Goal: Information Seeking & Learning: Learn about a topic

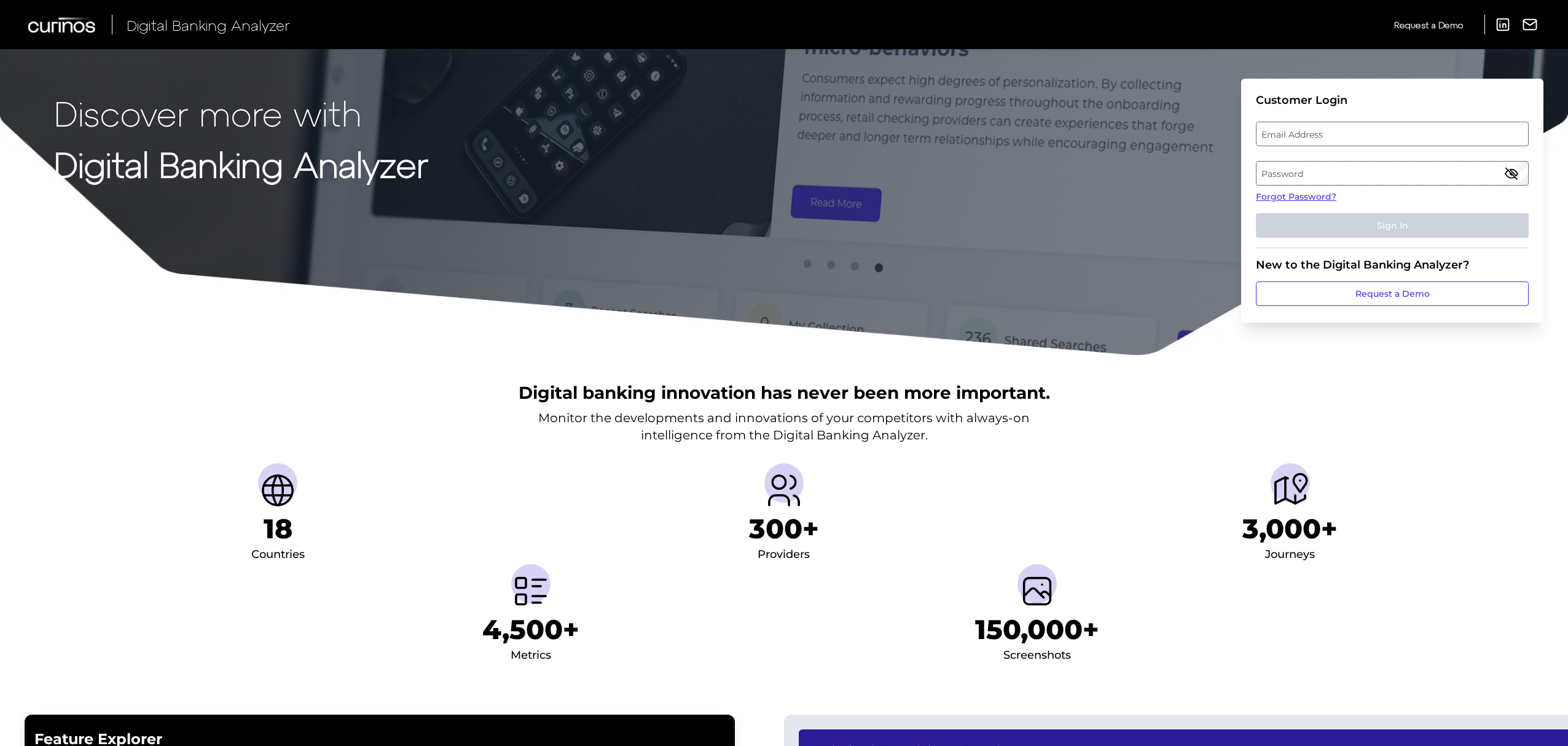
click at [1295, 136] on label "Email Address" at bounding box center [1392, 134] width 271 height 22
click at [1295, 136] on input "email" at bounding box center [1392, 134] width 273 height 25
click at [1295, 136] on input "Email Address" at bounding box center [1392, 134] width 273 height 25
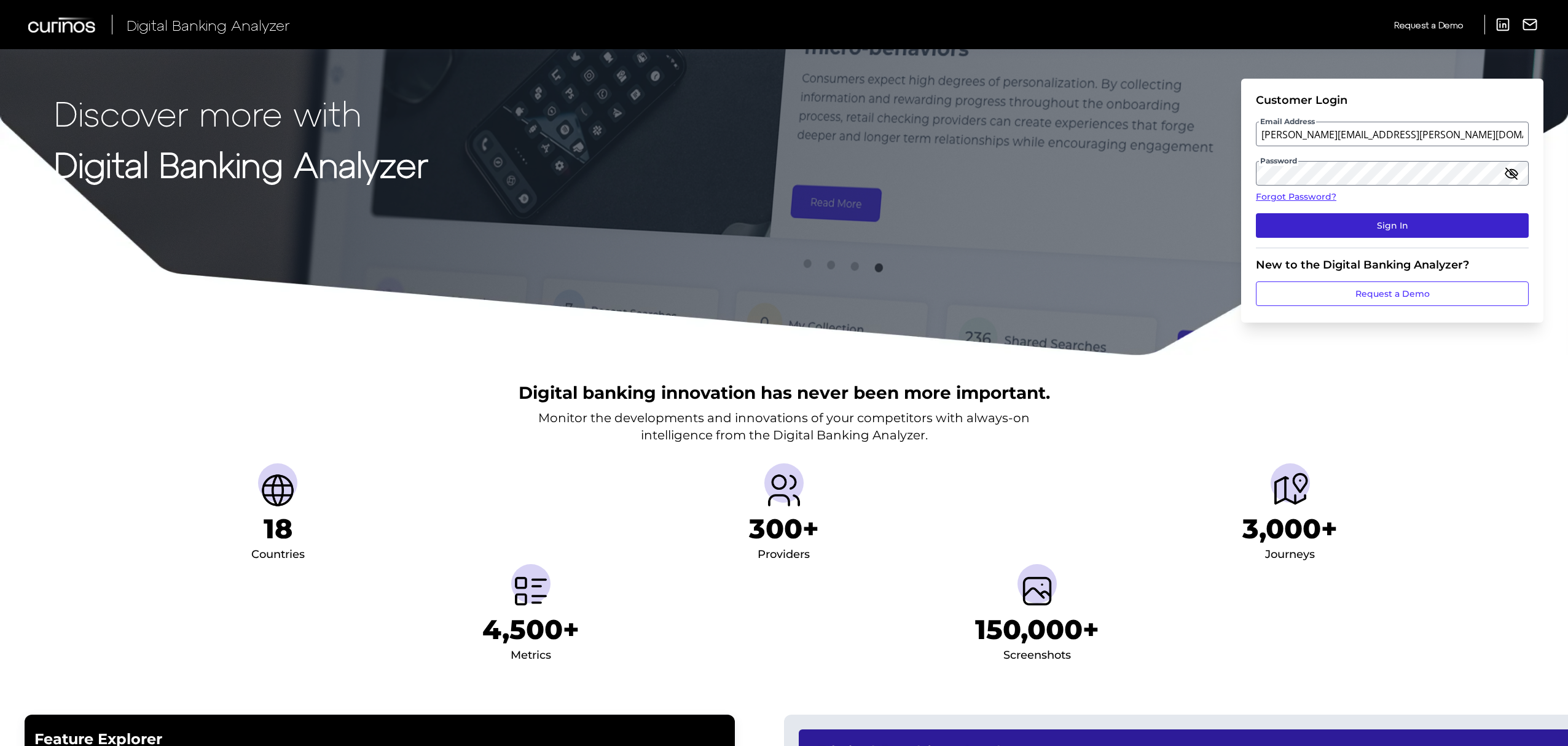
click at [1355, 216] on button "Sign In" at bounding box center [1392, 225] width 273 height 25
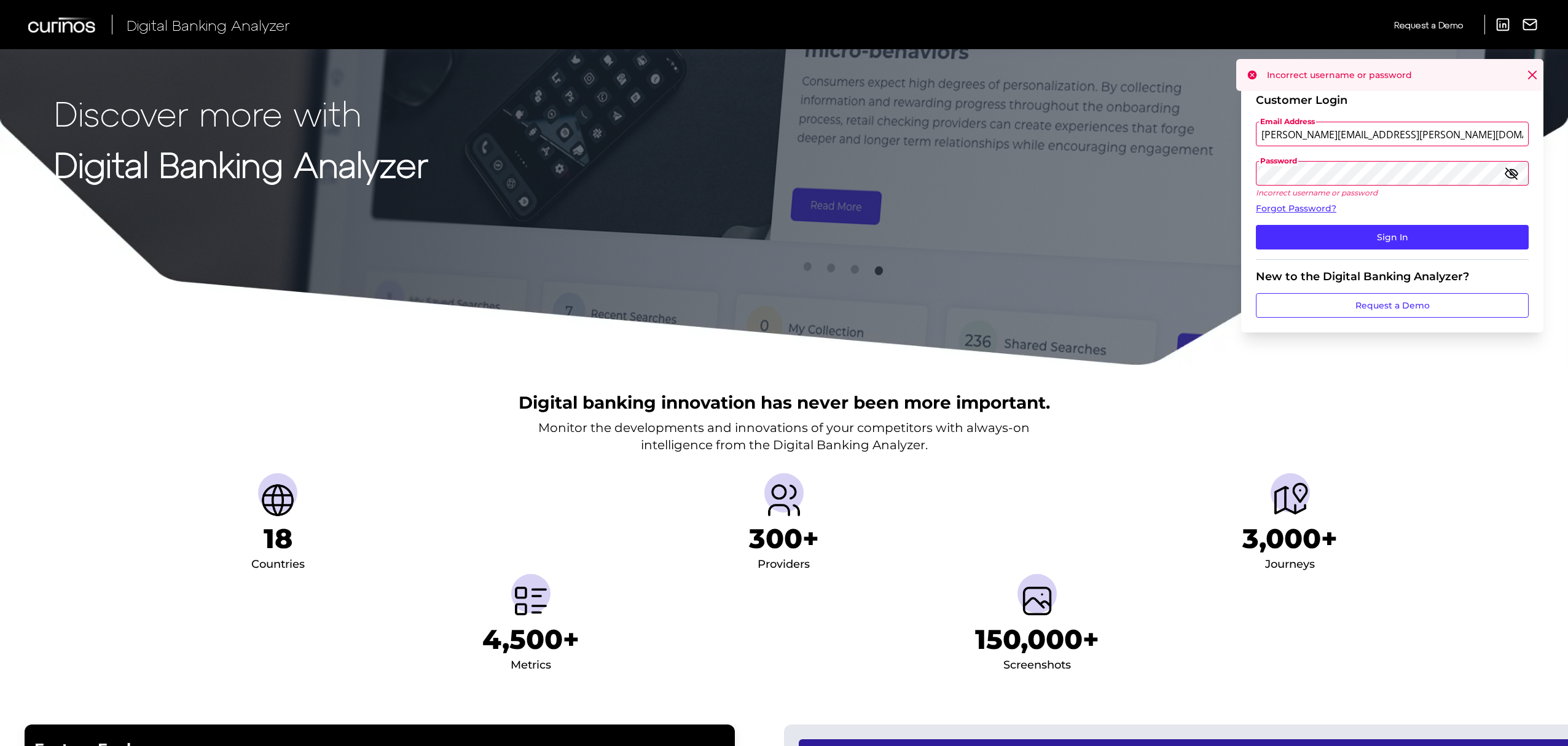
click at [1364, 137] on input "[PERSON_NAME][EMAIL_ADDRESS][PERSON_NAME][DOMAIN_NAME]" at bounding box center [1392, 134] width 273 height 25
type input "[PERSON_NAME][EMAIL_ADDRESS][PERSON_NAME][DOMAIN_NAME]"
click at [1511, 173] on icon "button" at bounding box center [1511, 173] width 11 height 11
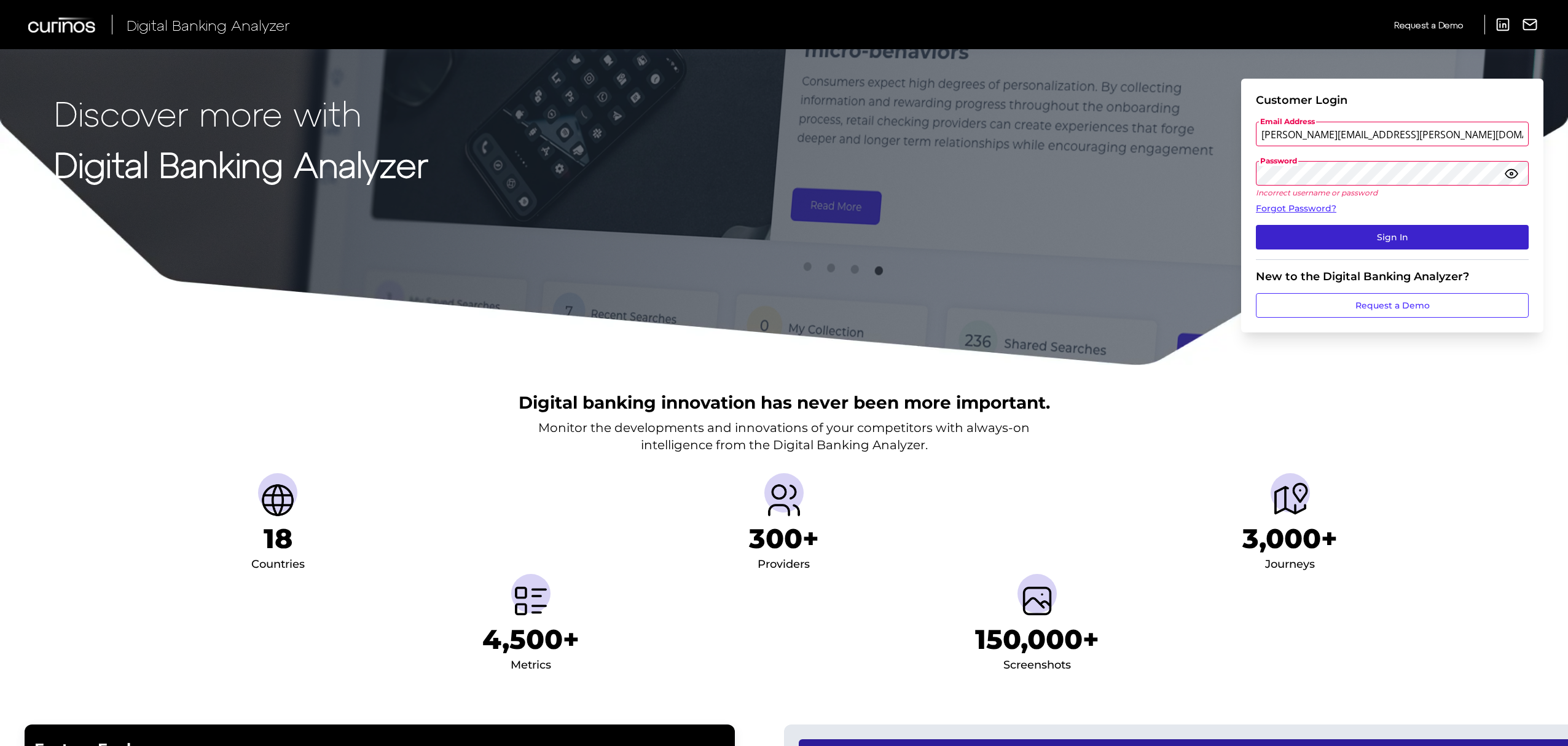
click at [1403, 228] on button "Sign In" at bounding box center [1392, 236] width 273 height 25
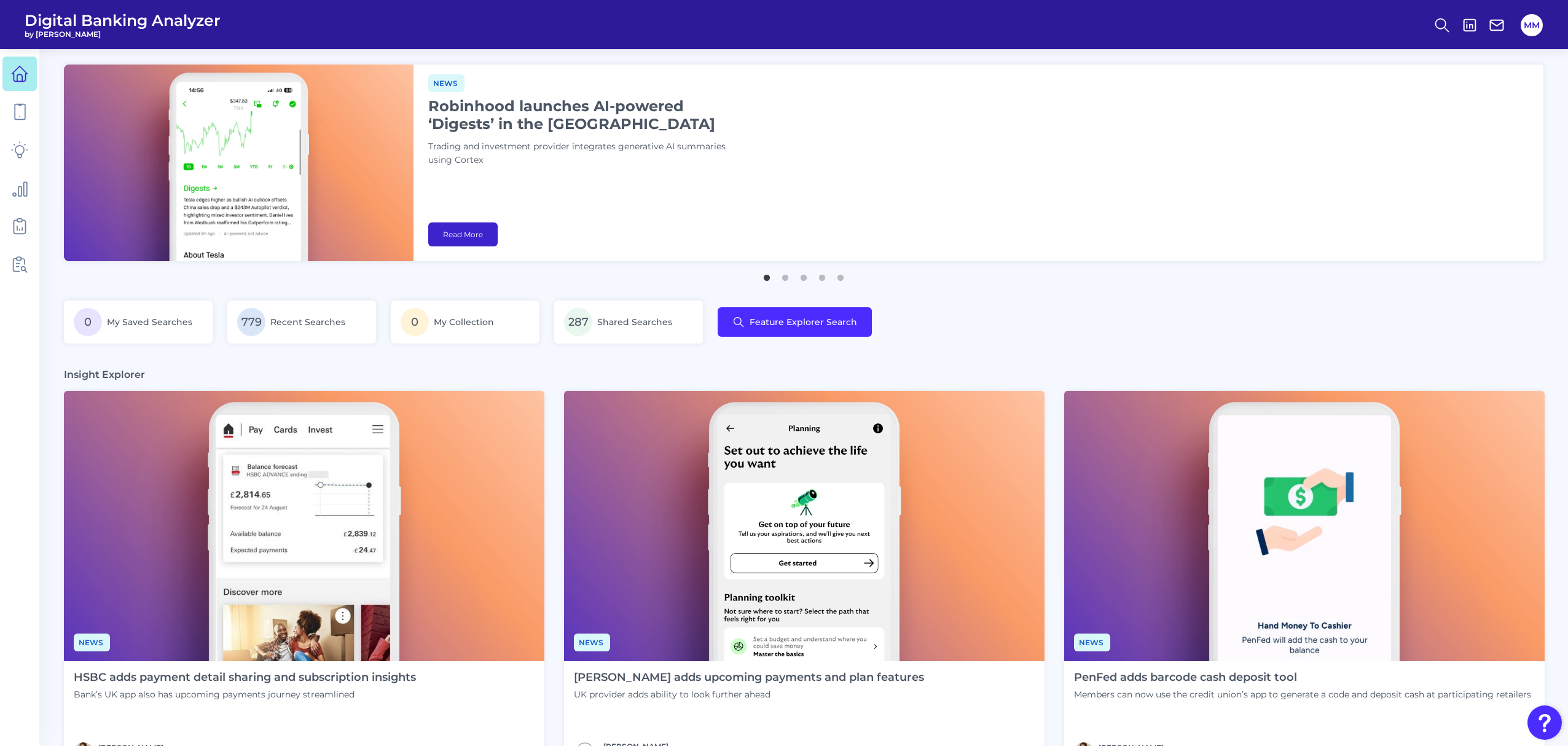
click at [473, 236] on link "Read More" at bounding box center [463, 235] width 70 height 24
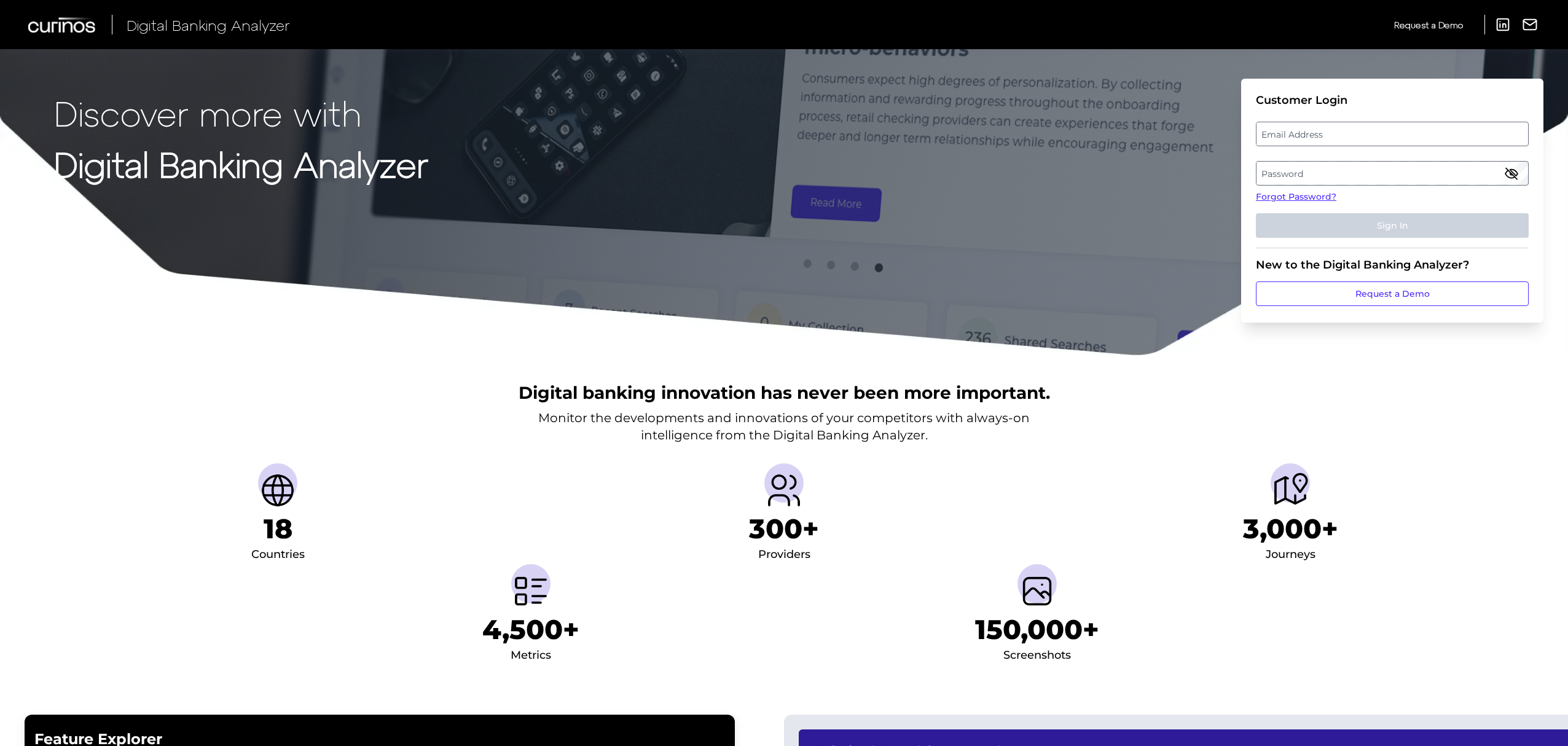
click at [1388, 124] on label "Email Address" at bounding box center [1392, 134] width 271 height 22
click at [1388, 124] on input "email" at bounding box center [1392, 134] width 273 height 25
click at [1376, 138] on input "Email Address" at bounding box center [1392, 134] width 273 height 25
type input "[PERSON_NAME][EMAIL_ADDRESS][PERSON_NAME][DOMAIN_NAME]"
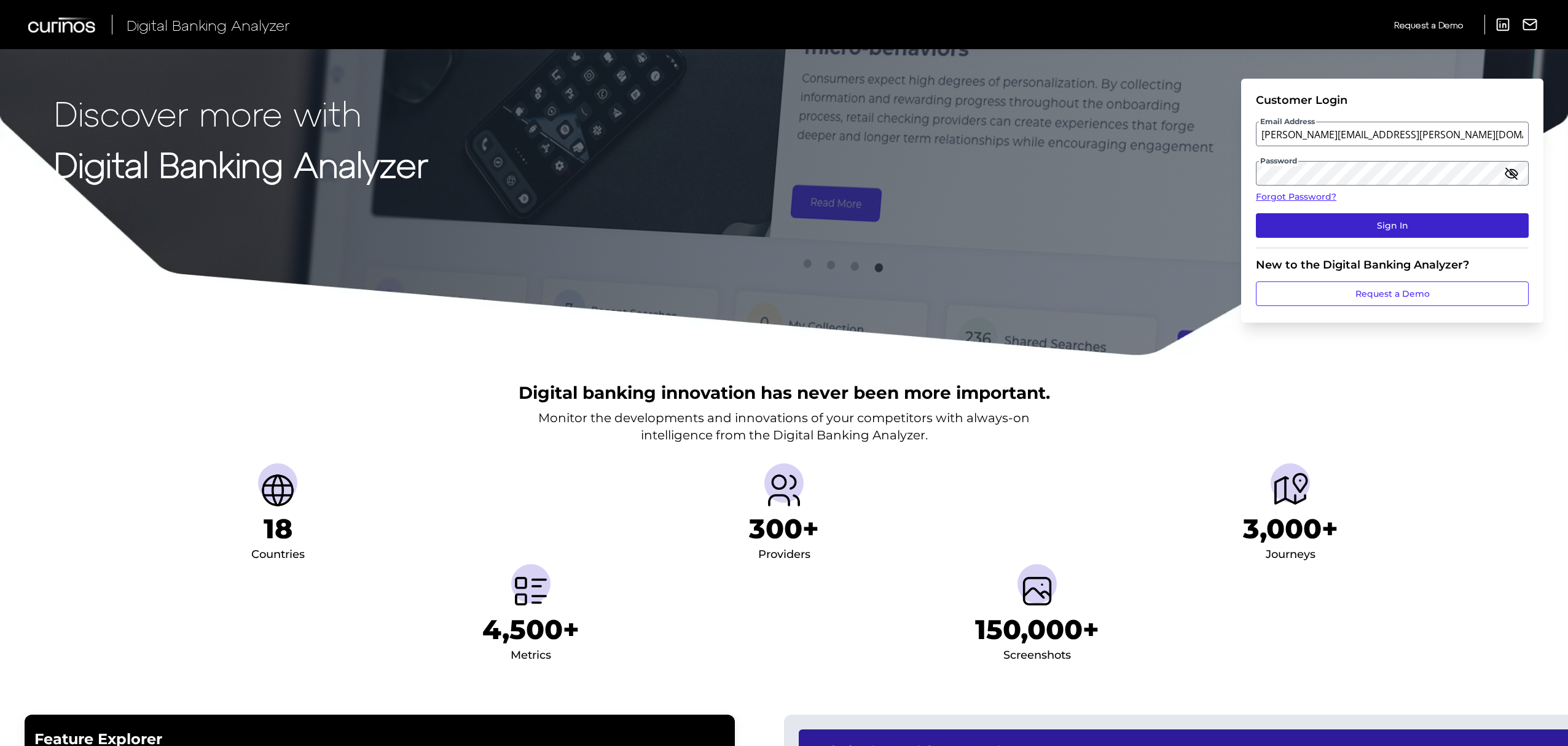
click at [1400, 224] on button "Sign In" at bounding box center [1392, 225] width 273 height 25
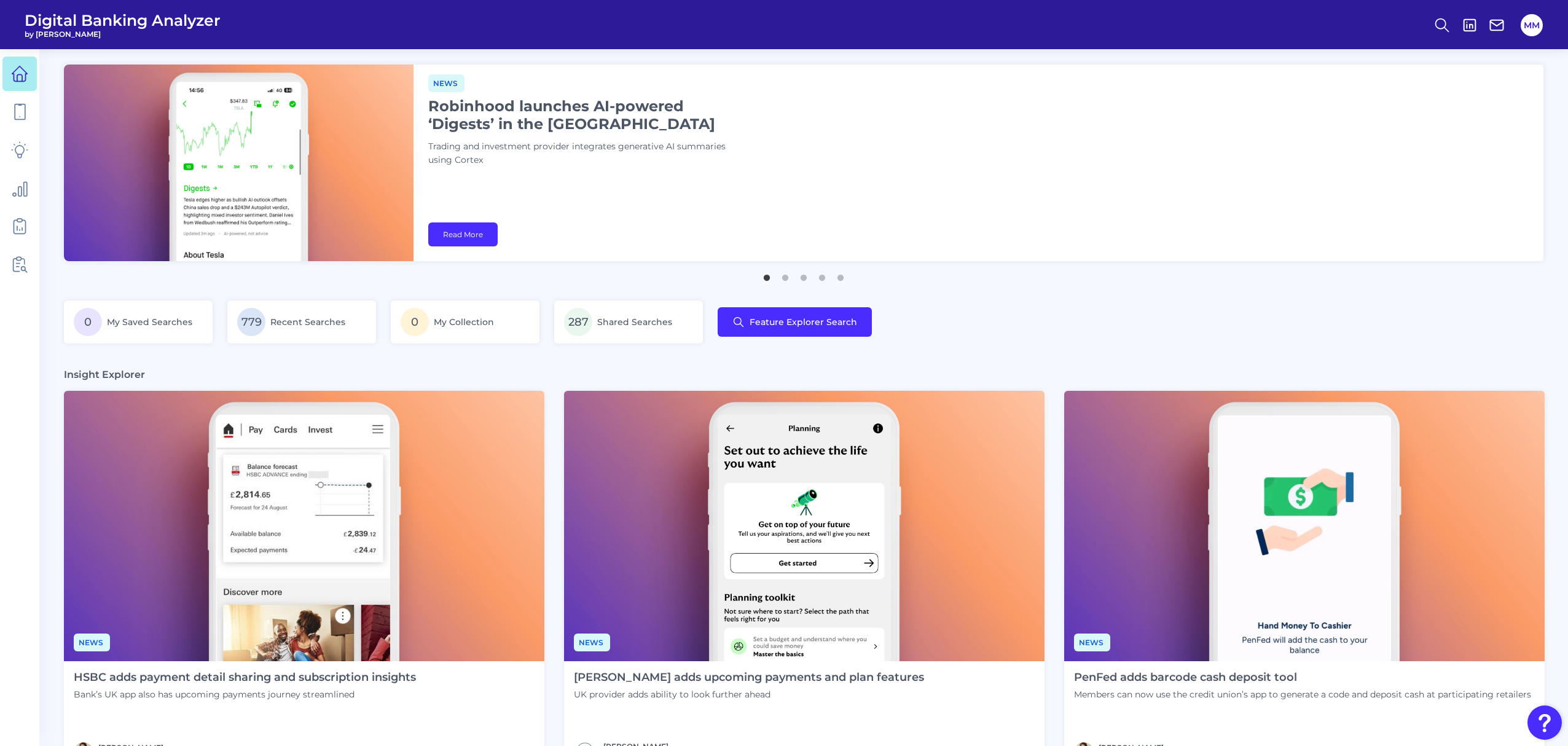
scroll to position [498, 0]
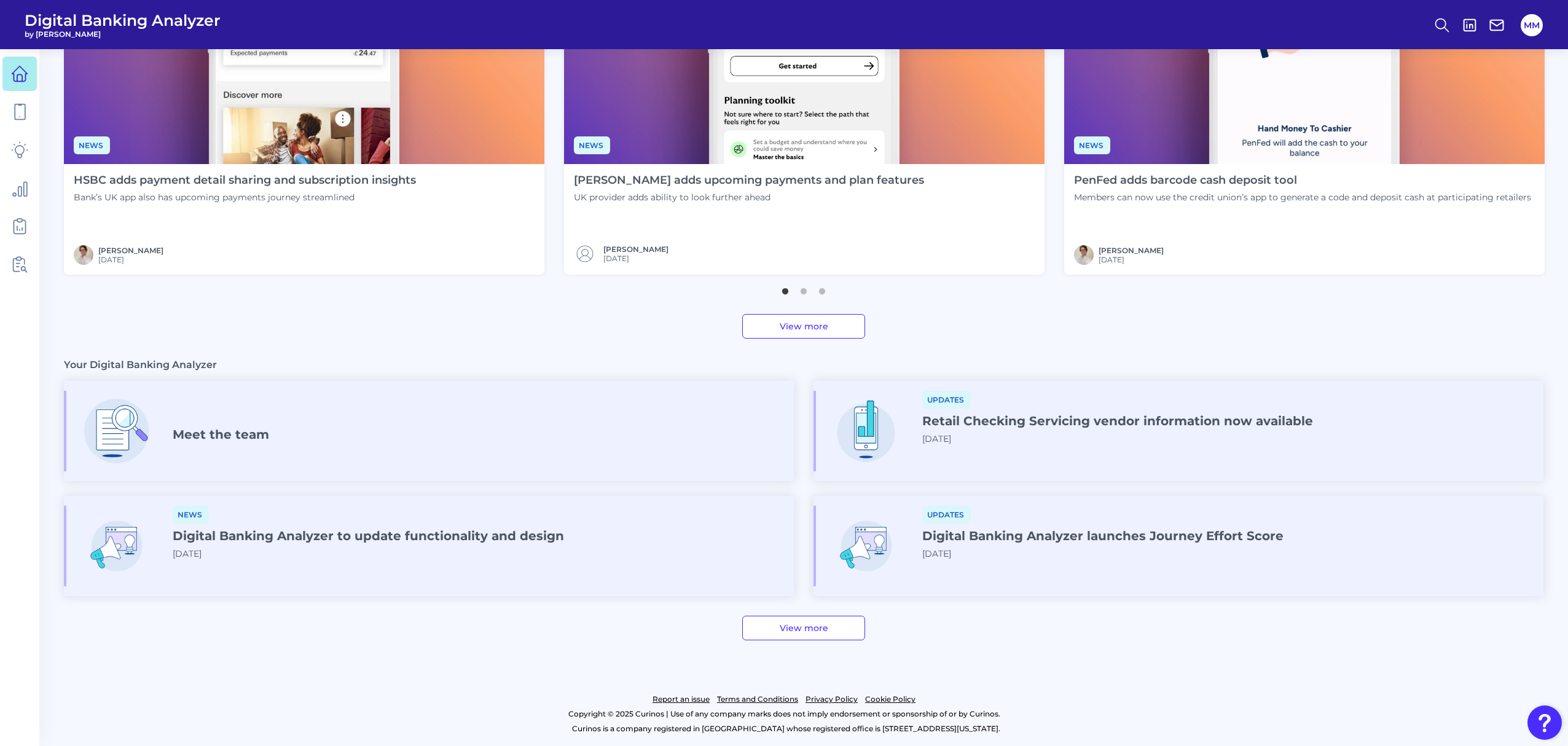
click at [1020, 436] on div "Updates Retail Checking Servicing vendor information now available 2025-04-09" at bounding box center [1117, 422] width 391 height 63
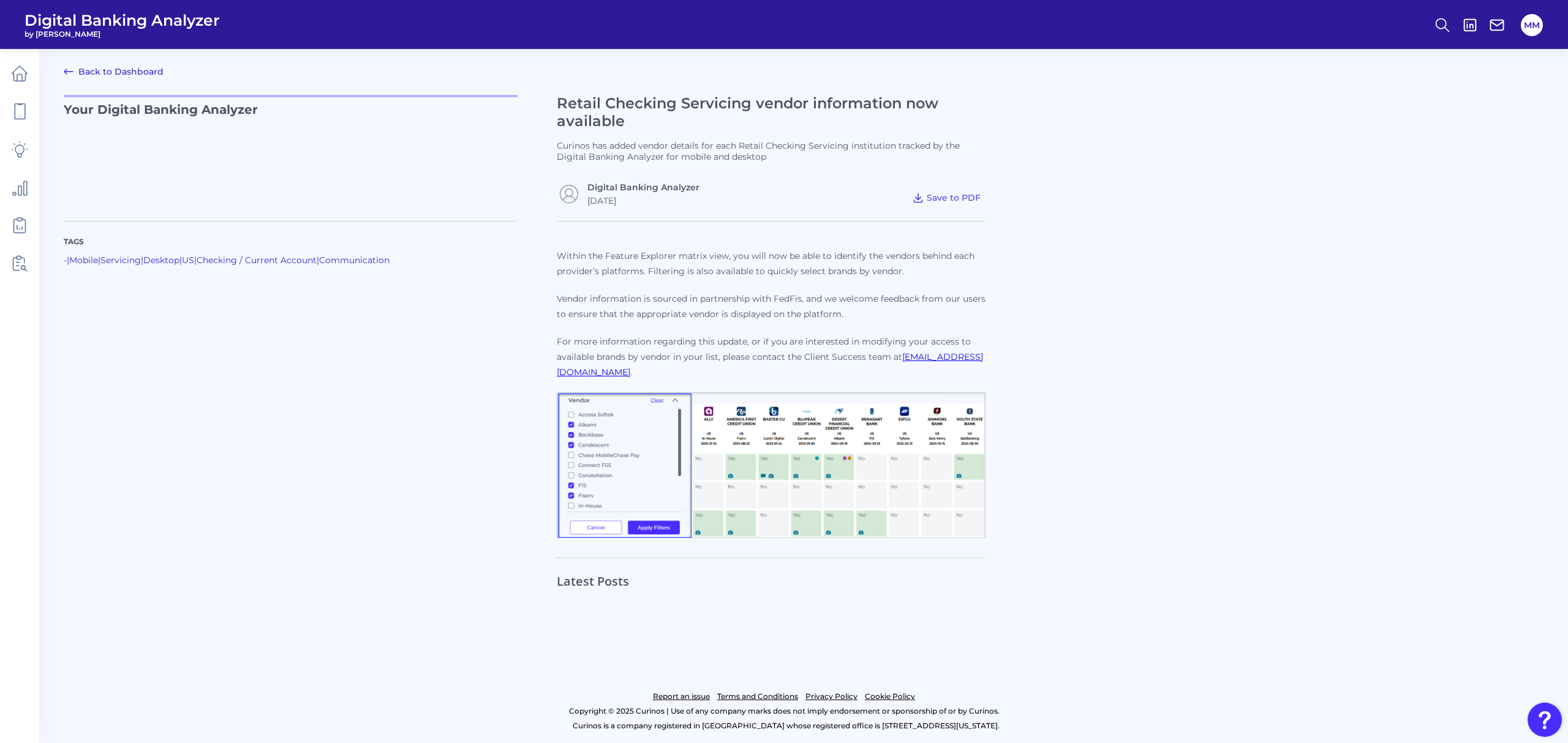
click at [133, 72] on link "Back to Dashboard" at bounding box center [113, 71] width 100 height 15
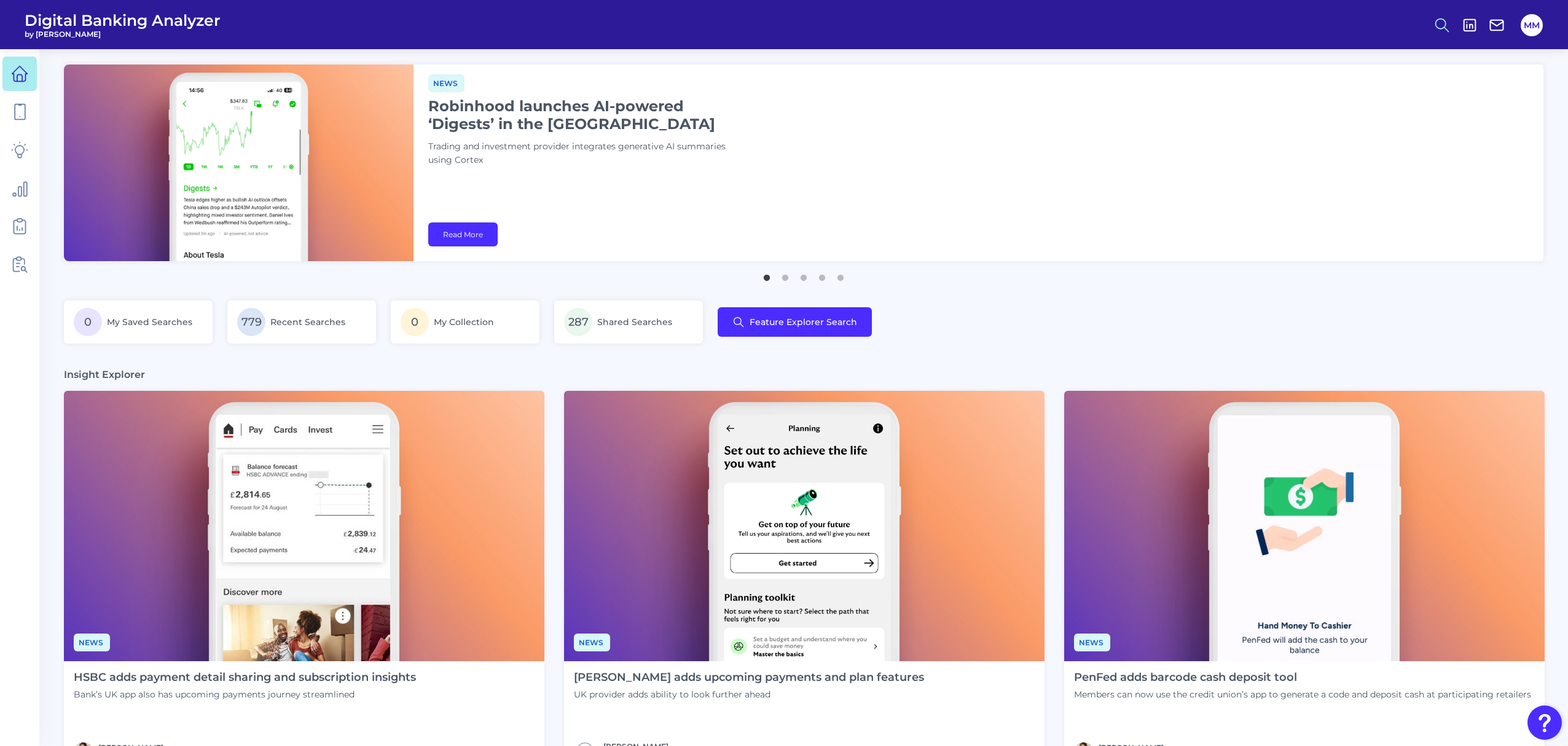
click at [1441, 23] on icon at bounding box center [1442, 25] width 17 height 17
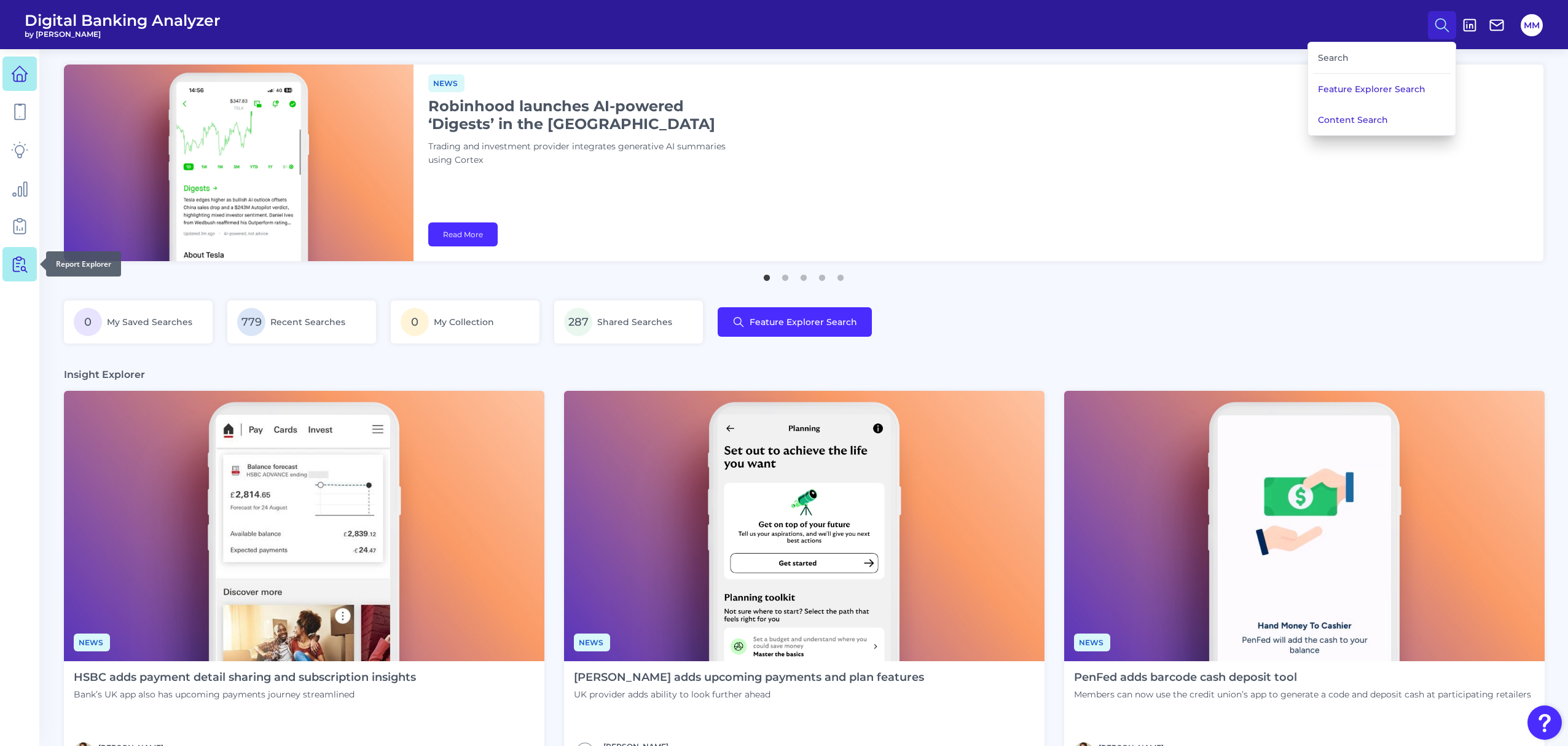
click at [16, 263] on icon at bounding box center [21, 264] width 10 height 16
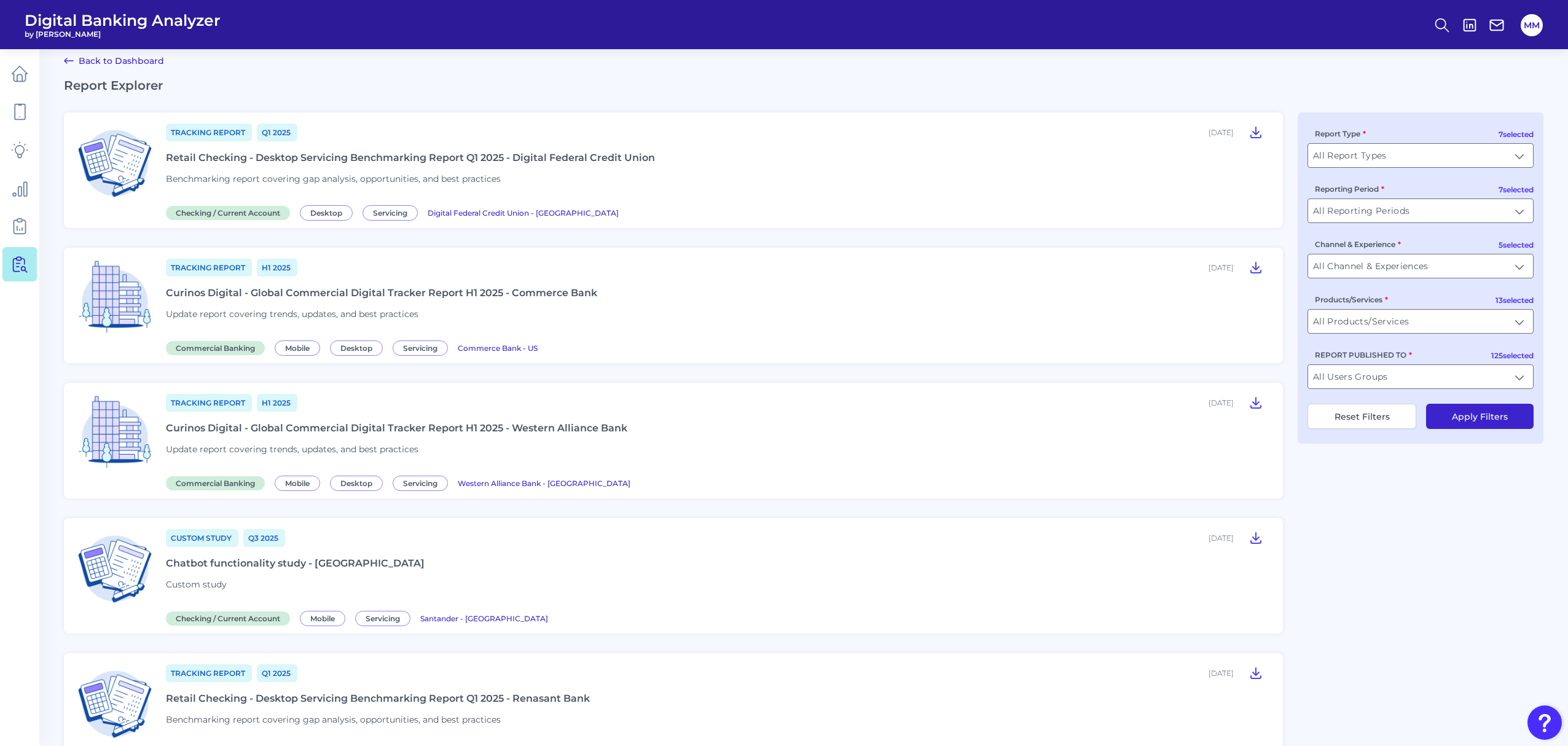
scroll to position [12, 0]
click at [1441, 158] on input "All Report Types" at bounding box center [1420, 154] width 224 height 23
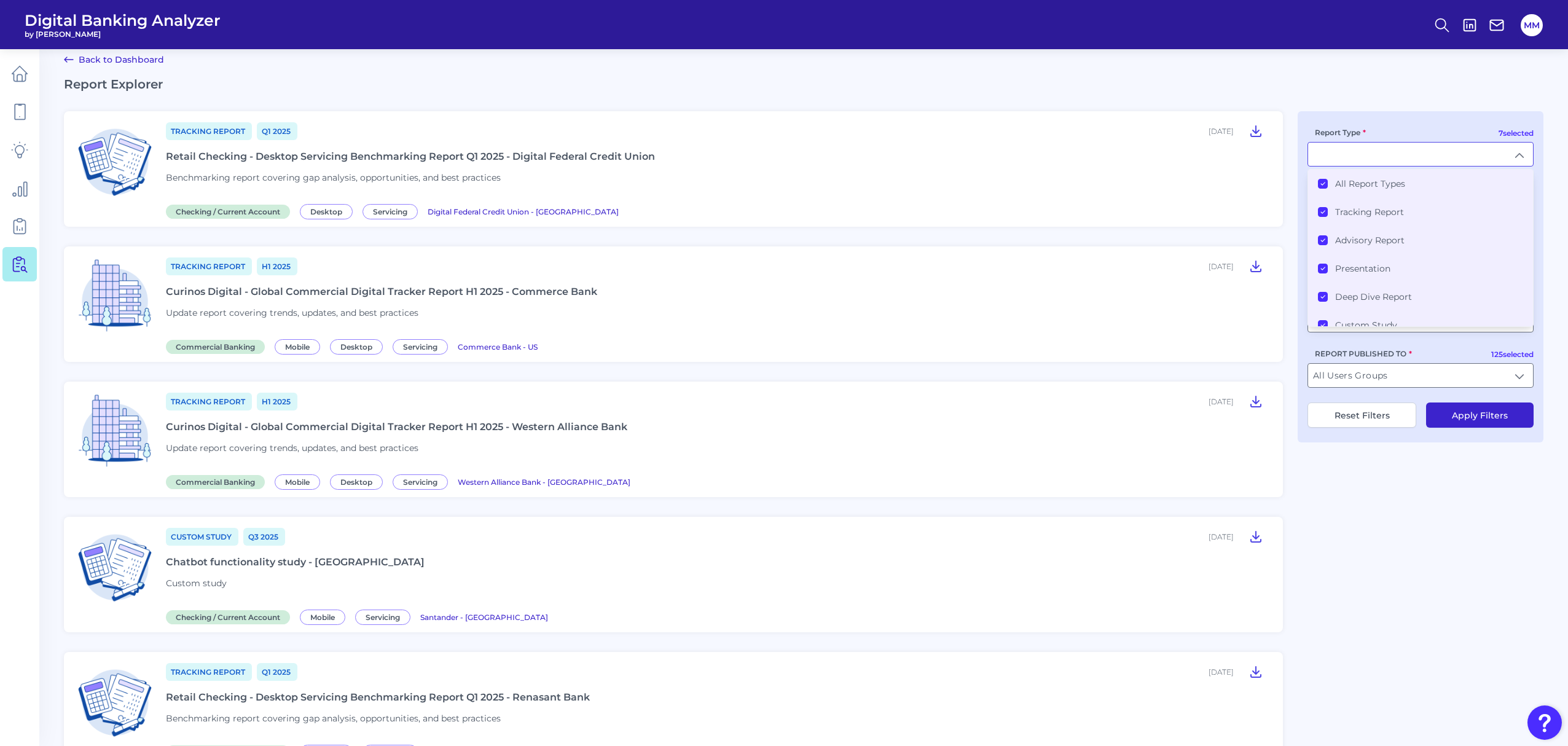
click at [1325, 184] on icon at bounding box center [1323, 183] width 6 height 6
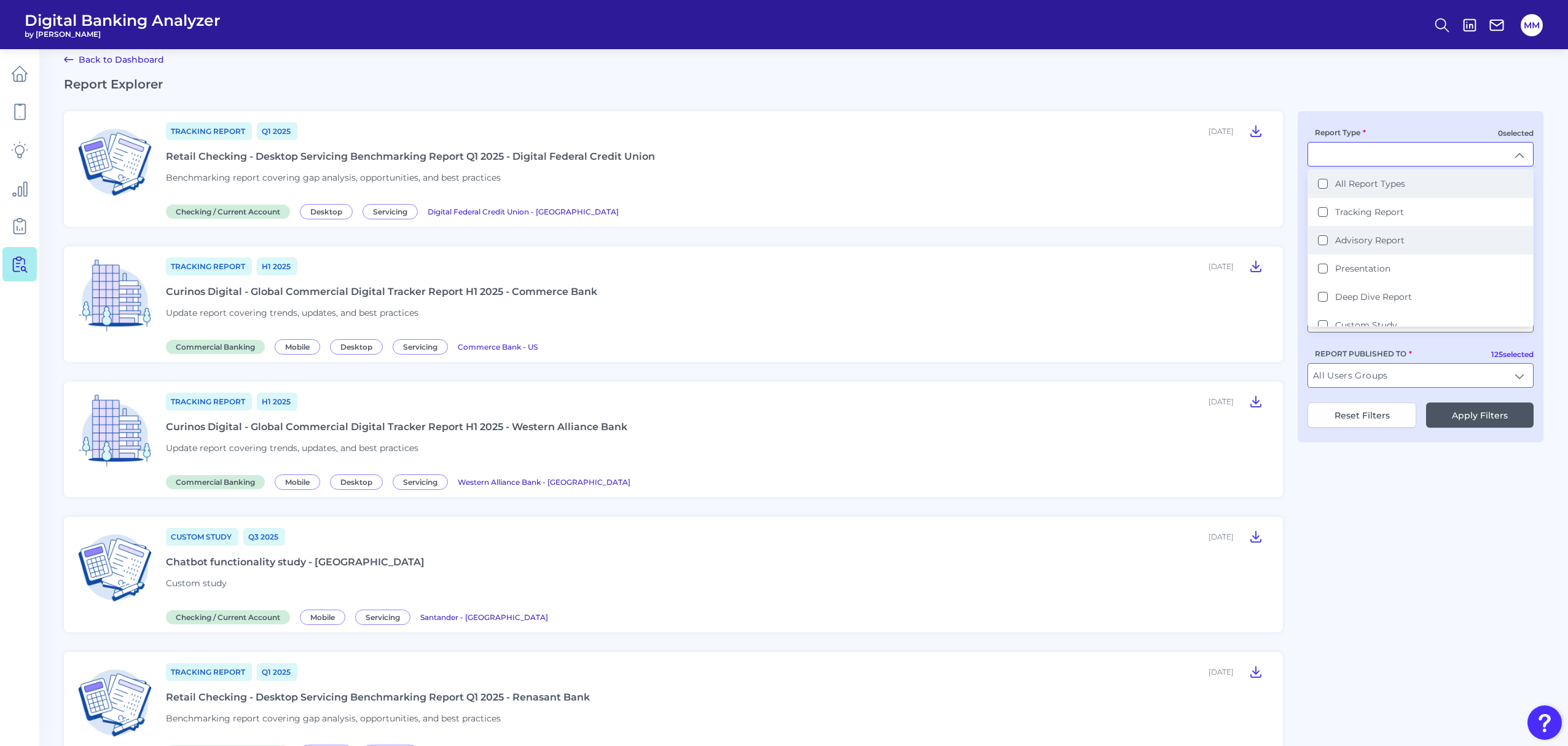
click at [1322, 242] on Report "Advisory Report" at bounding box center [1323, 240] width 10 height 10
type input "Advisory Report"
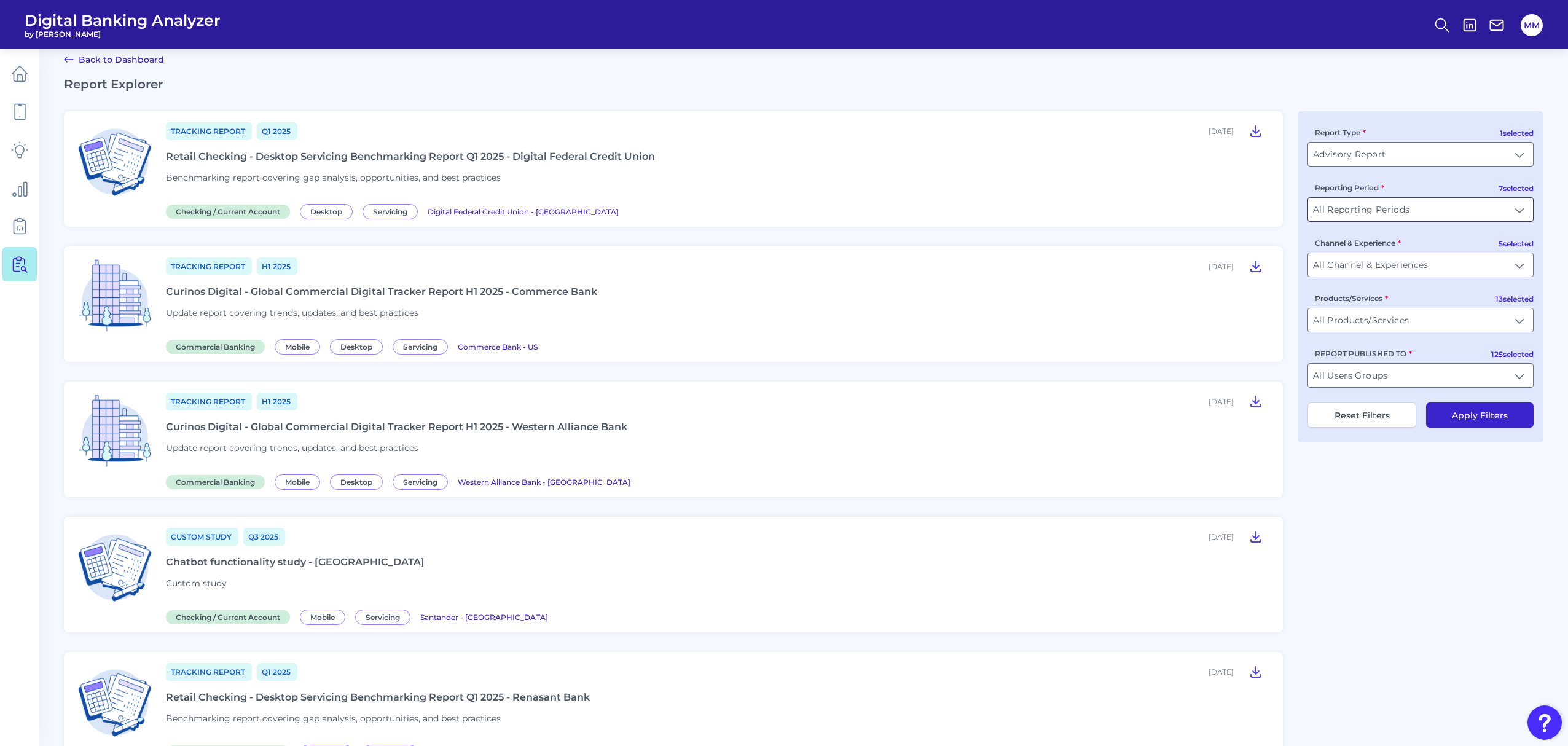
click at [1372, 214] on input "All Reporting Periods" at bounding box center [1420, 209] width 224 height 23
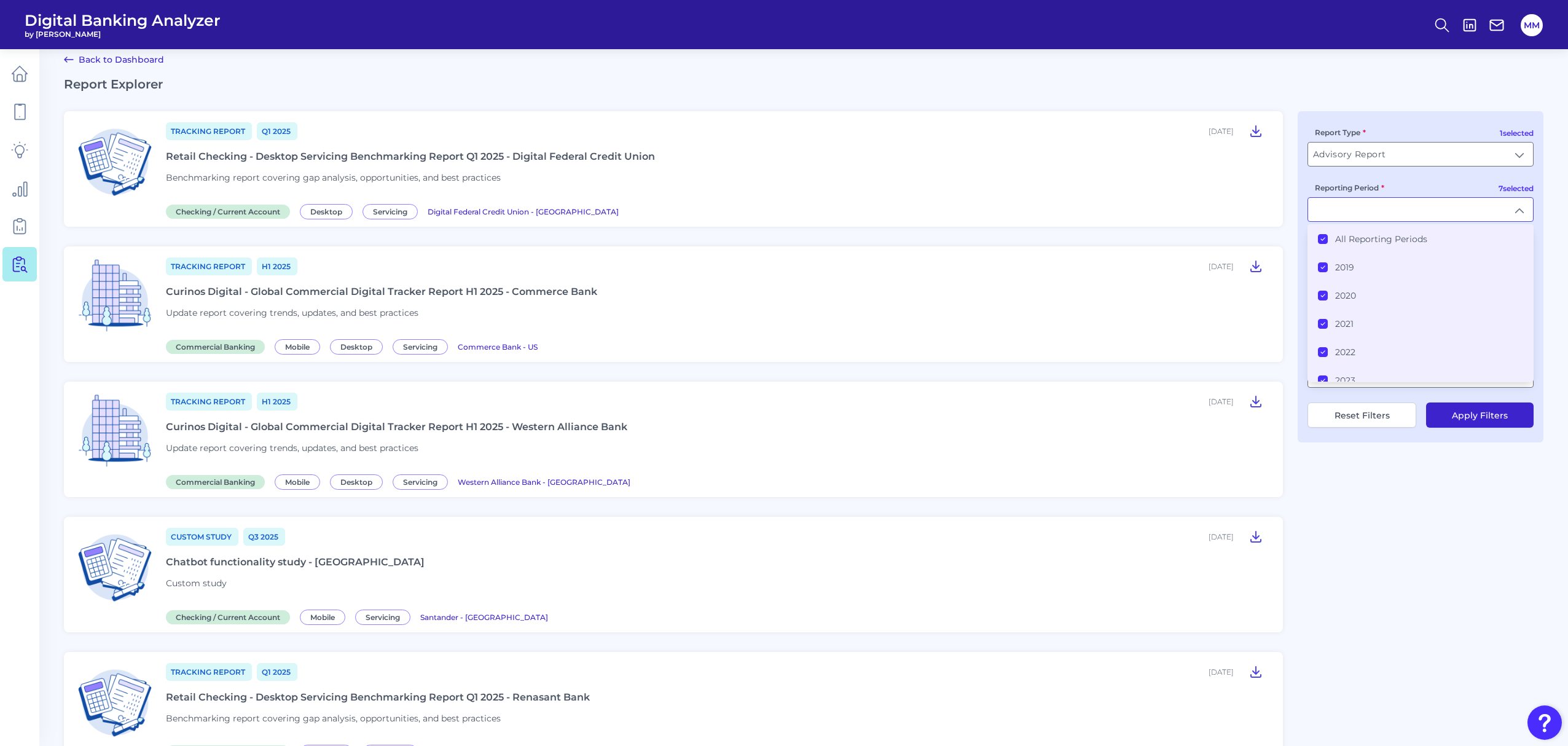
type input "All Reporting Periods"
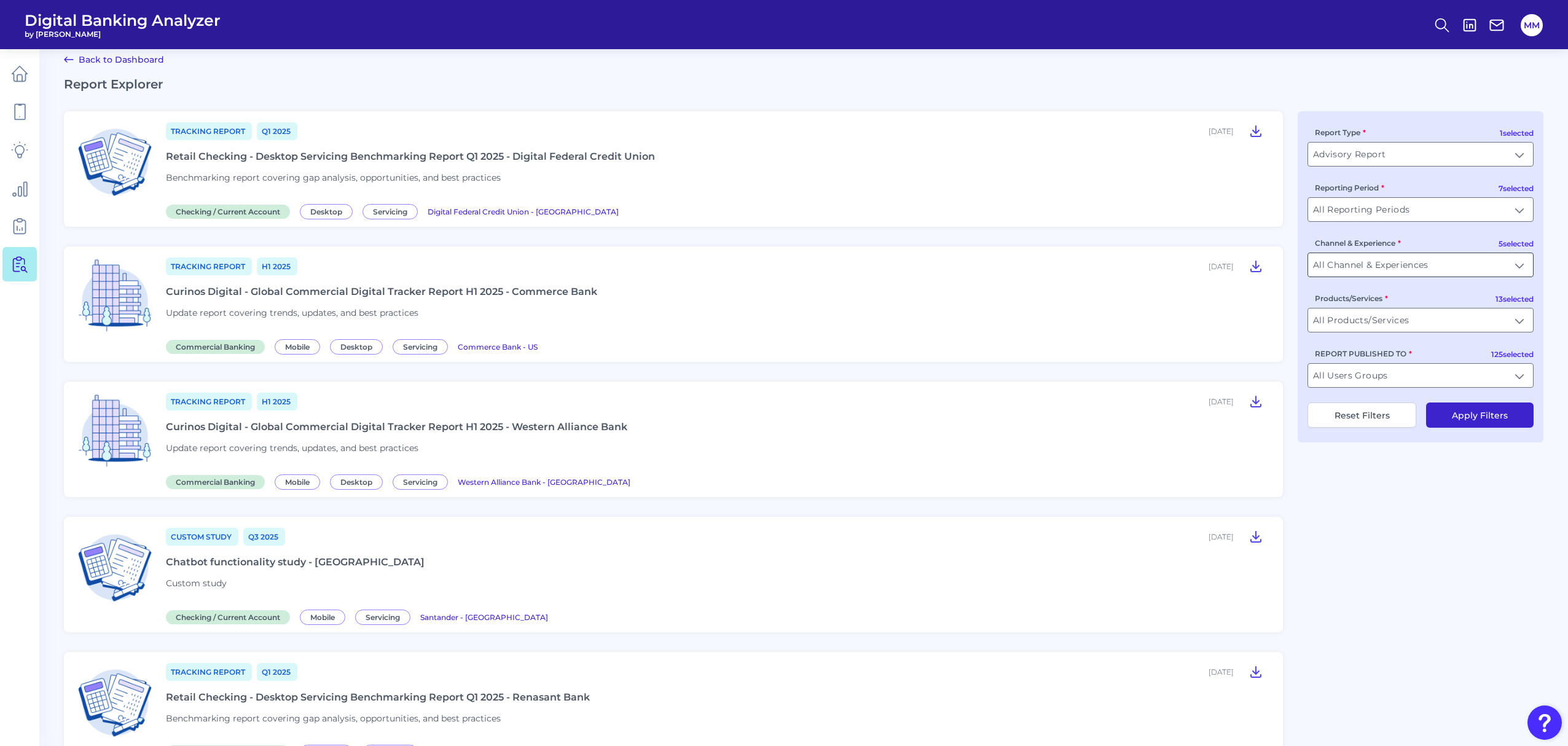
click at [1374, 263] on input "All Channel & Experiences" at bounding box center [1420, 264] width 224 height 23
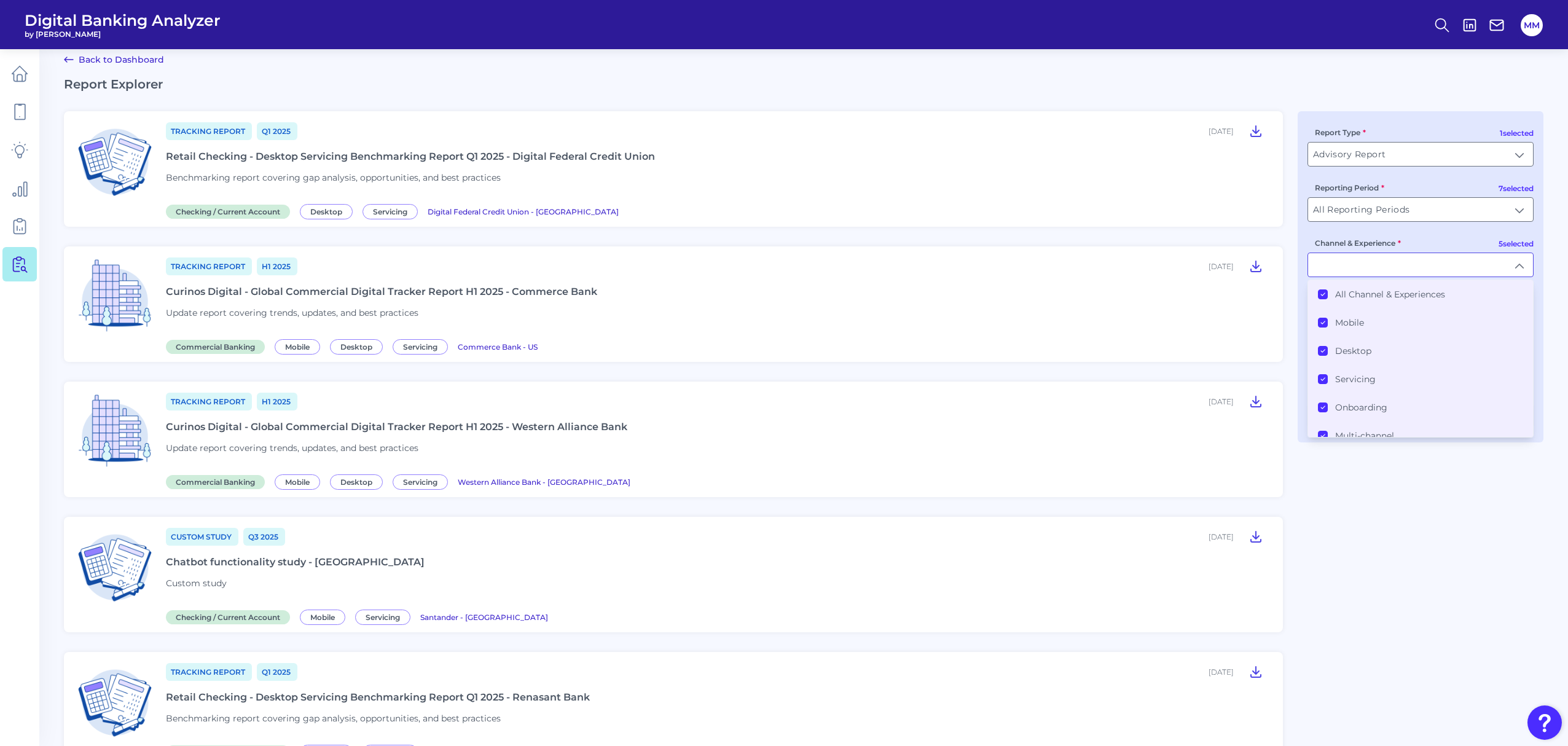
click at [1321, 295] on icon at bounding box center [1323, 294] width 6 height 6
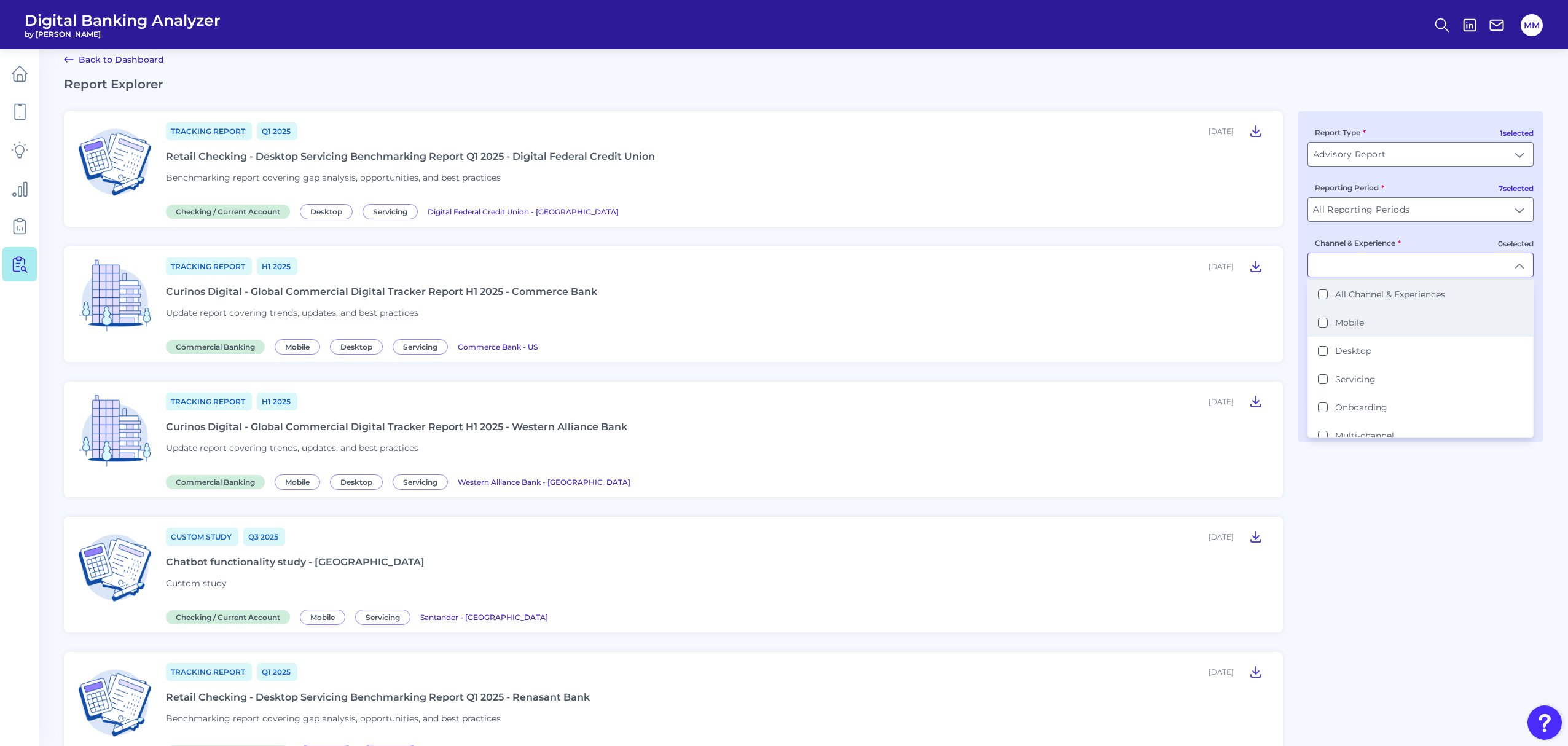
click at [1320, 323] on button "Mobile" at bounding box center [1323, 323] width 10 height 10
type input "Mobile"
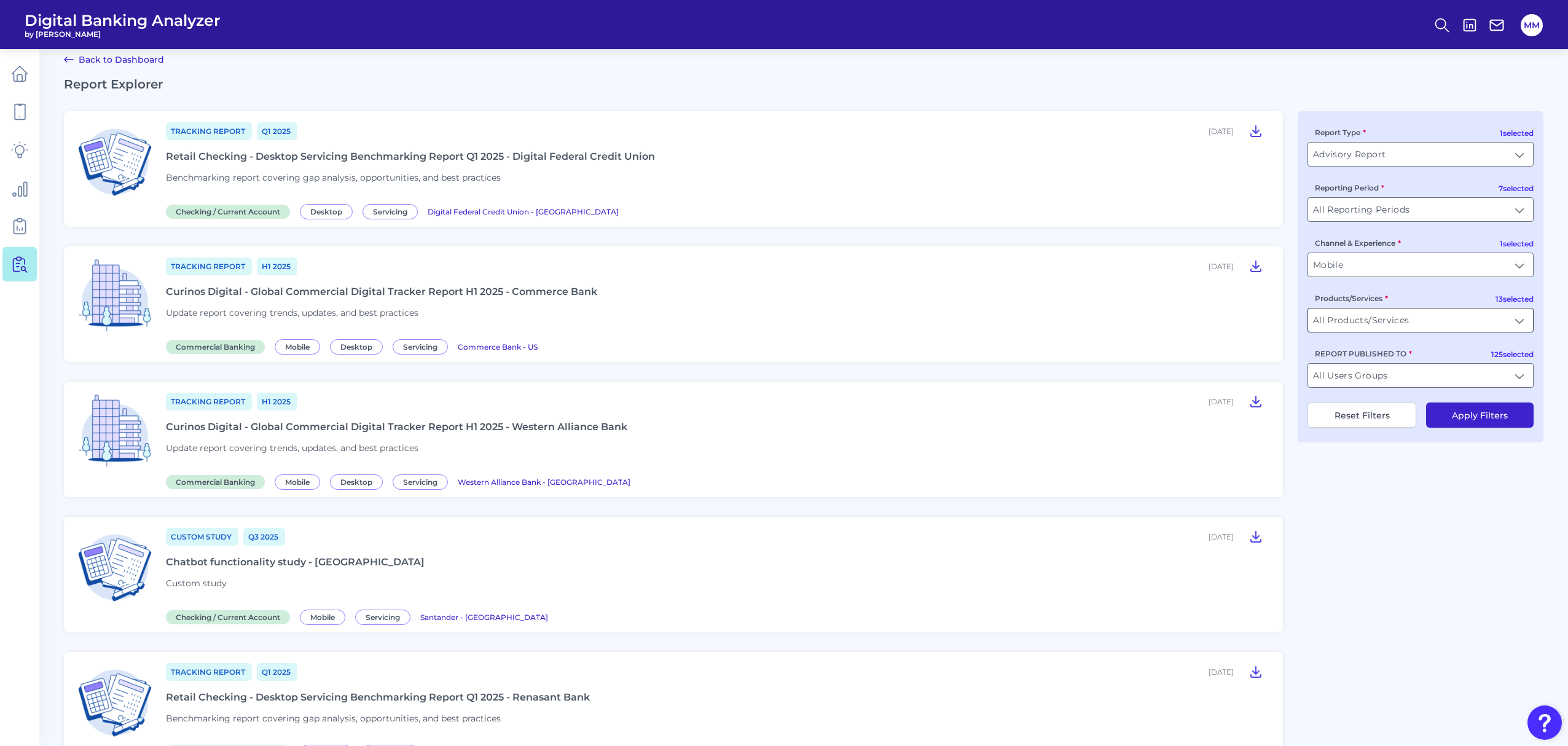
click at [1352, 329] on input "All Products/Services" at bounding box center [1420, 320] width 224 height 23
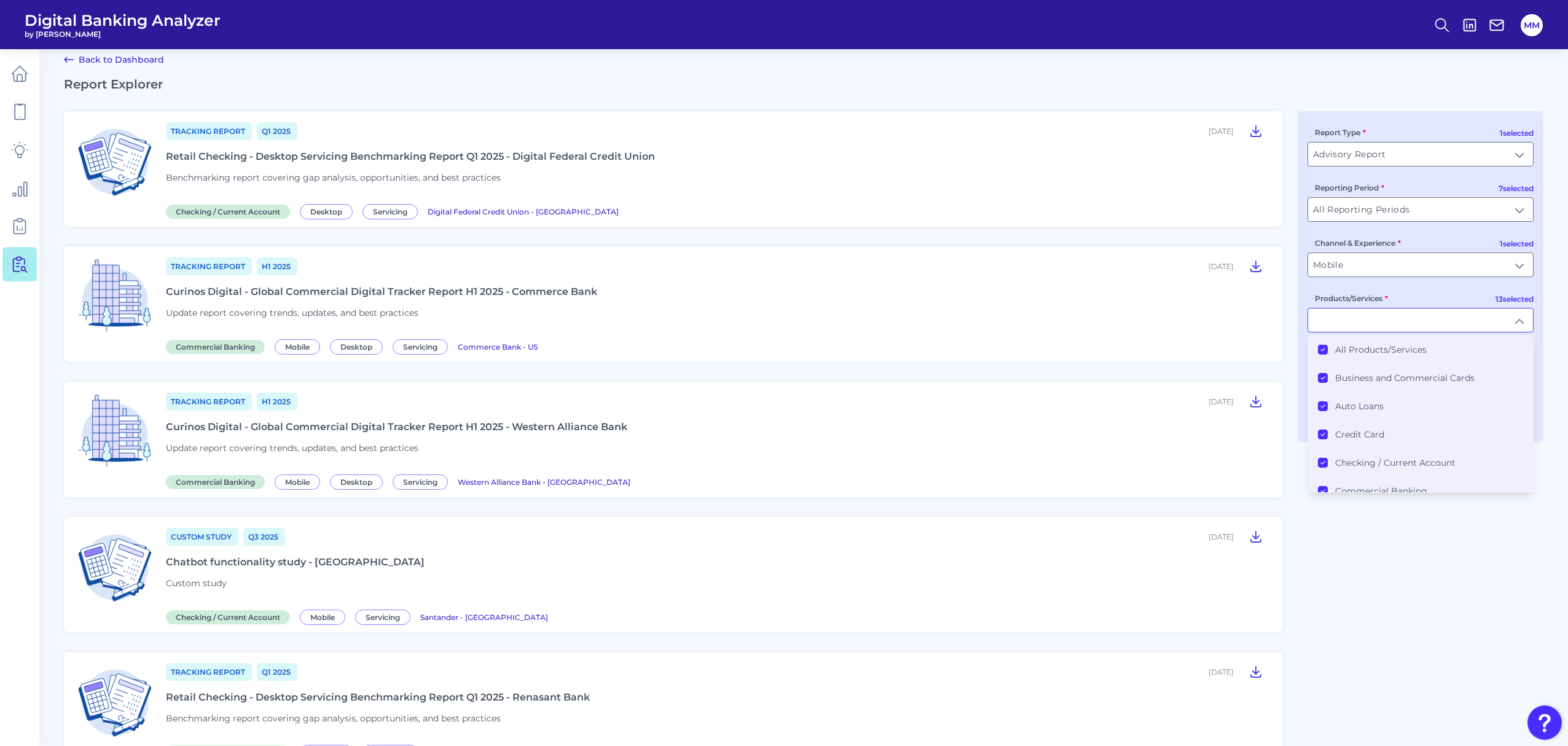
click at [1325, 352] on icon at bounding box center [1323, 349] width 6 height 6
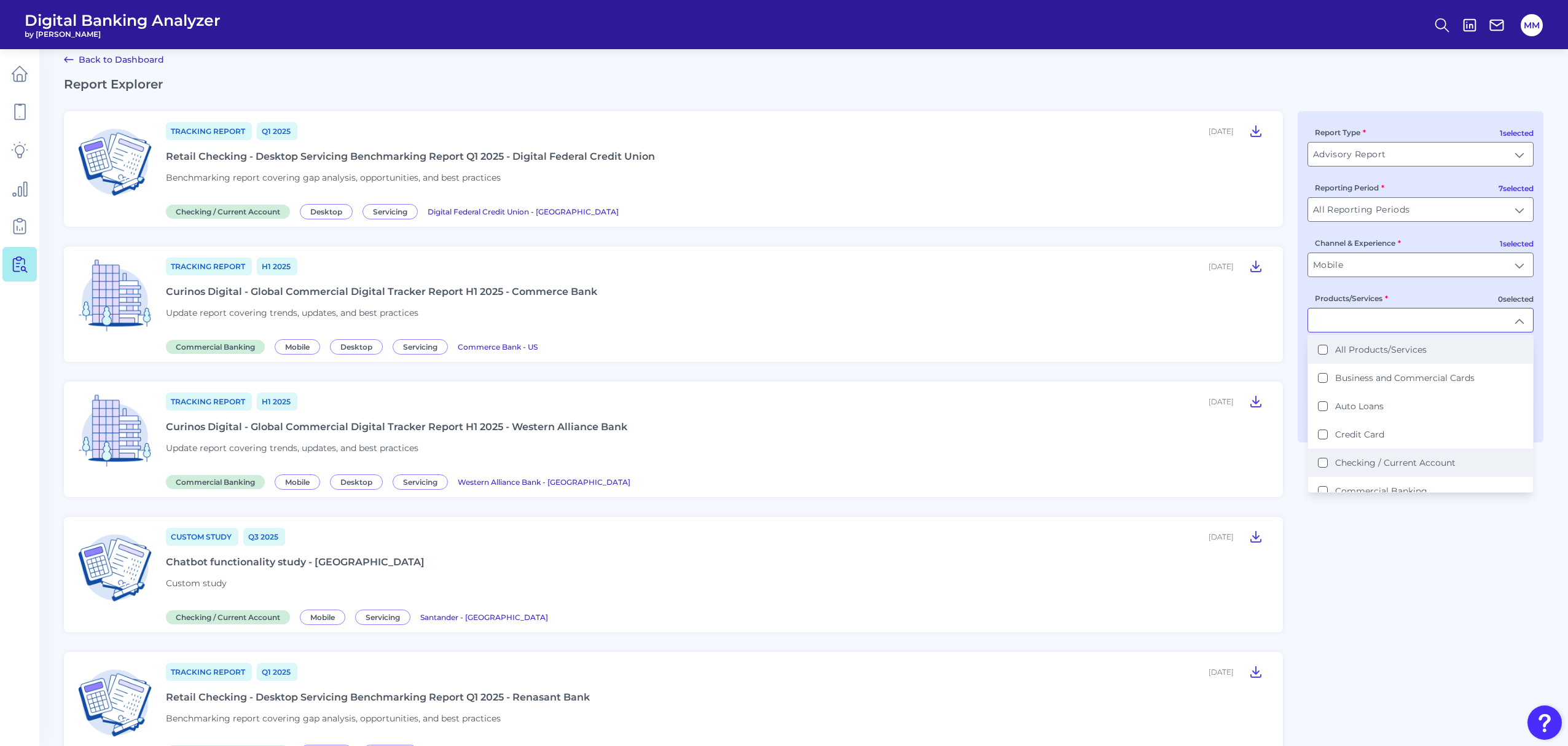
click at [1320, 471] on li "Checking / Current Account" at bounding box center [1420, 463] width 224 height 28
type input "Checking / Current Account"
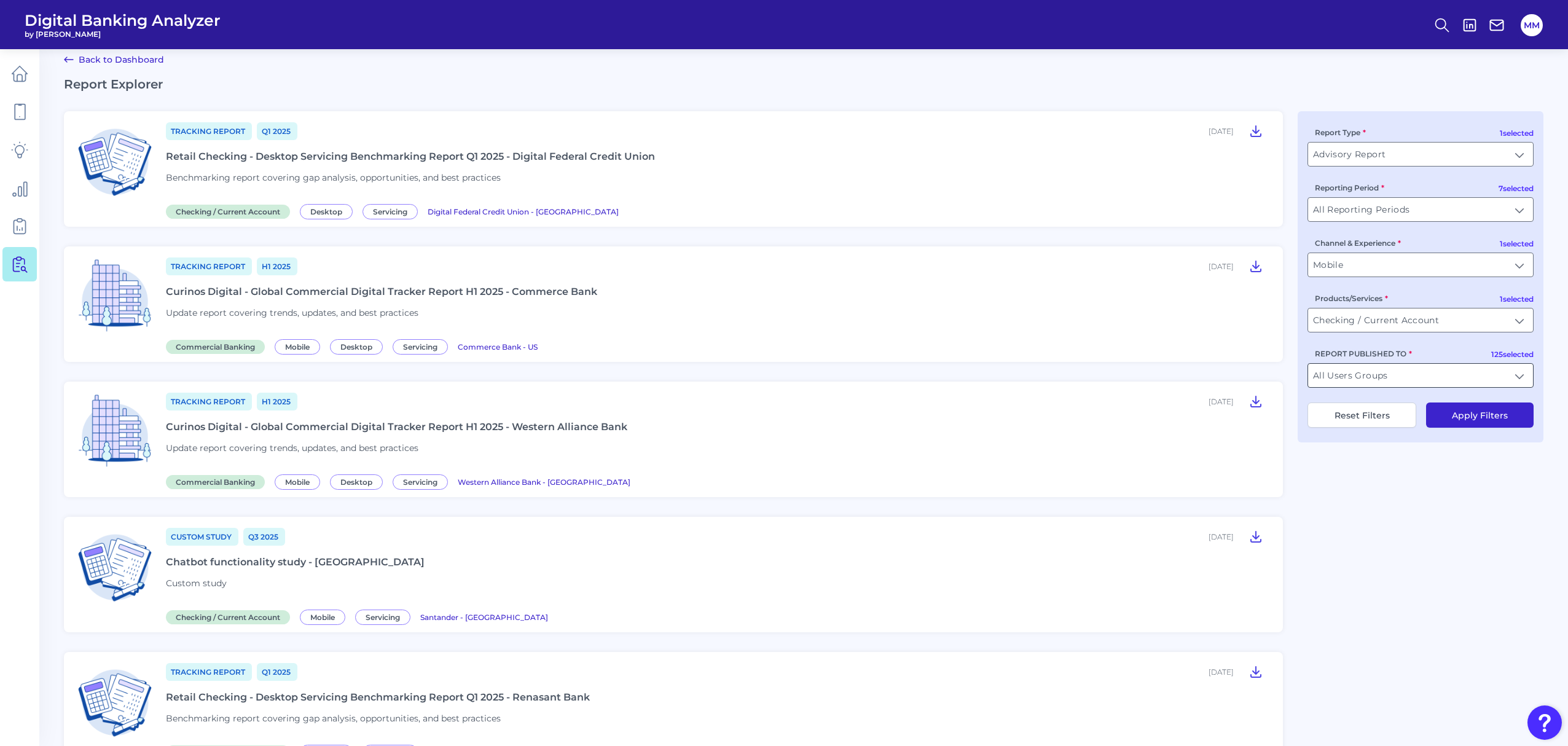
click at [1413, 374] on input "All Users Groups" at bounding box center [1420, 375] width 224 height 23
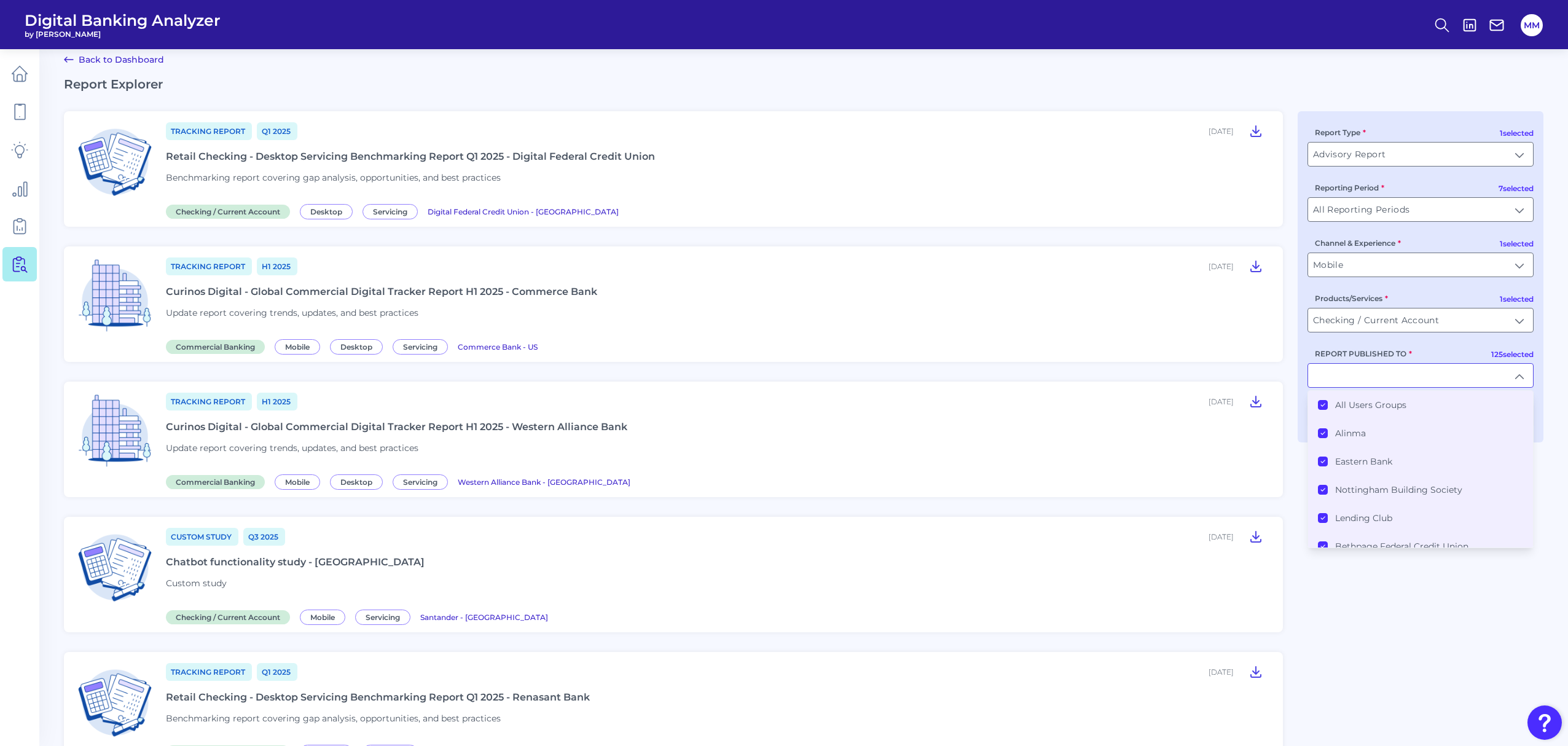
click at [1413, 374] on input "REPORT PUBLISHED TO" at bounding box center [1420, 375] width 224 height 23
type input "All Users Groups"
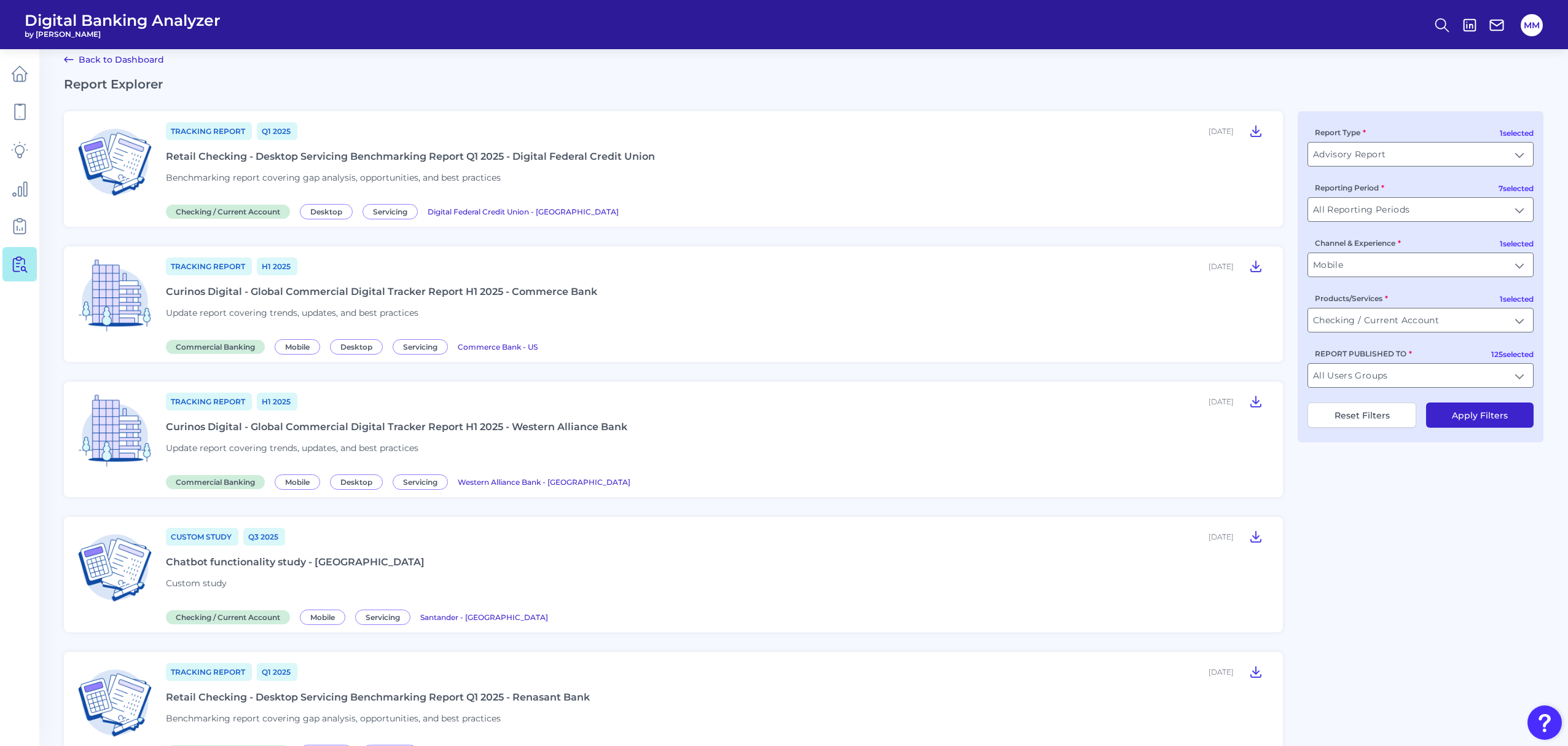
click at [1465, 416] on button "Apply Filters" at bounding box center [1479, 414] width 107 height 25
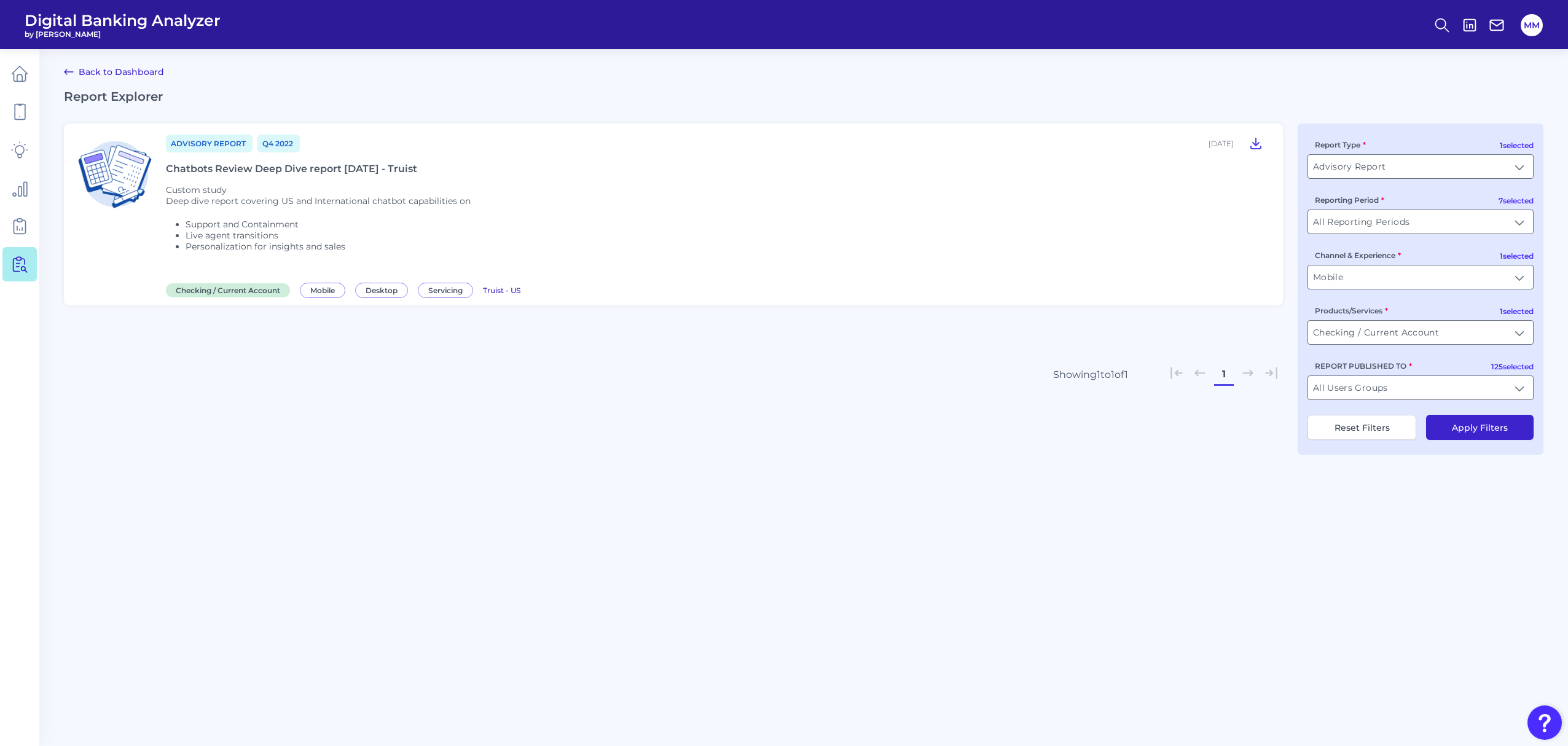
scroll to position [0, 0]
click at [283, 490] on main "Back to Dashboard Report Explorer Advisory Report Q4 2022 October 15, 2022 Chat…" at bounding box center [786, 373] width 1573 height 746
click at [25, 161] on link at bounding box center [20, 150] width 35 height 35
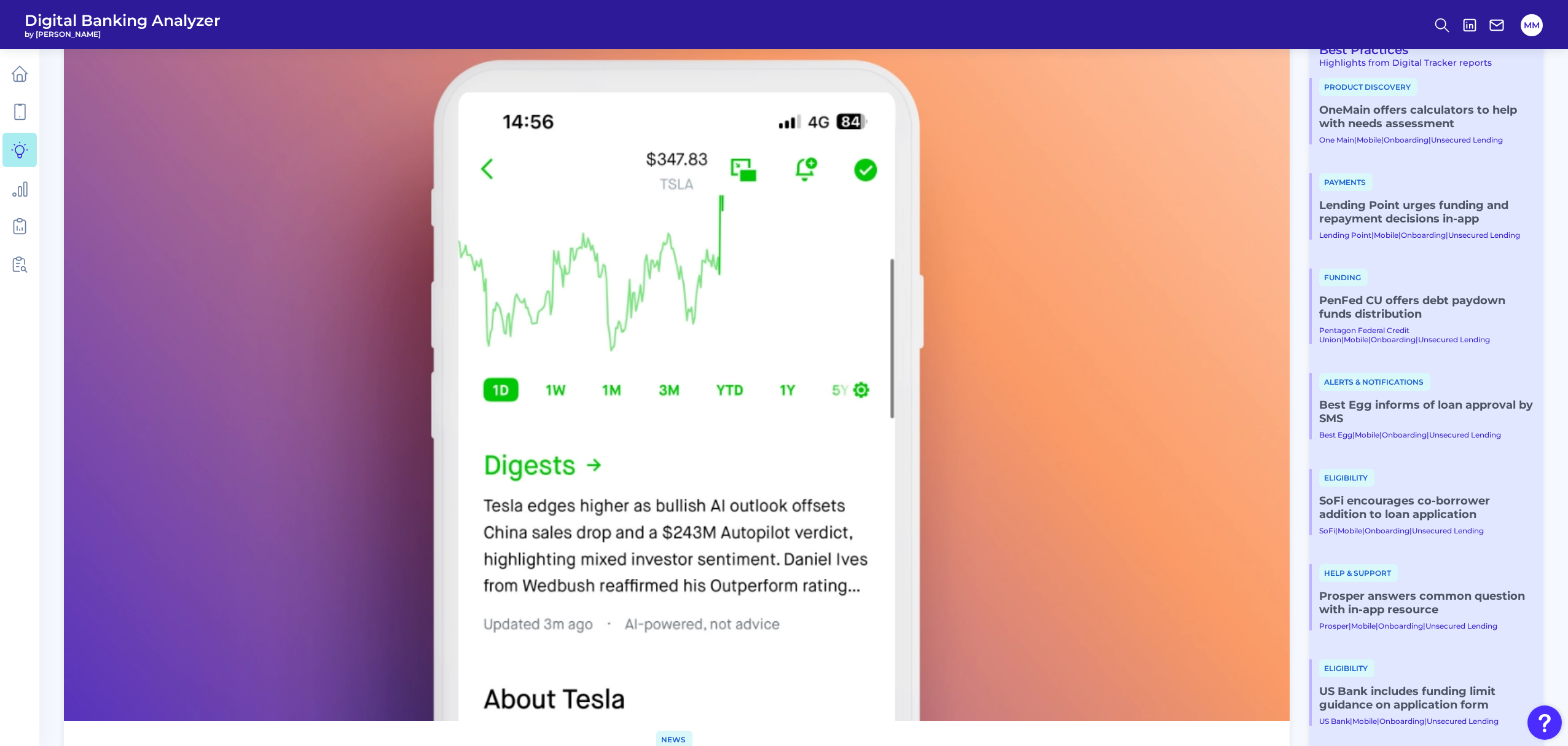
scroll to position [62, 0]
